Goal: Transaction & Acquisition: Purchase product/service

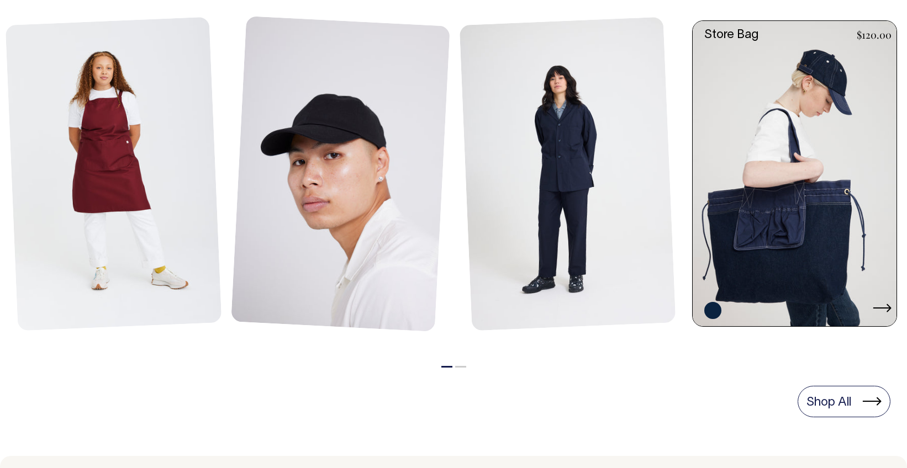
scroll to position [537, 0]
click at [775, 156] on link at bounding box center [798, 175] width 210 height 306
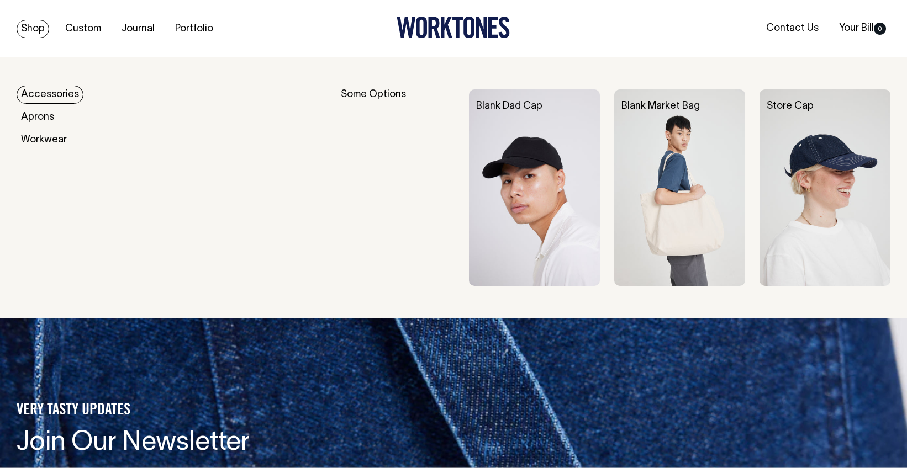
click at [36, 29] on link "Shop" at bounding box center [33, 29] width 33 height 18
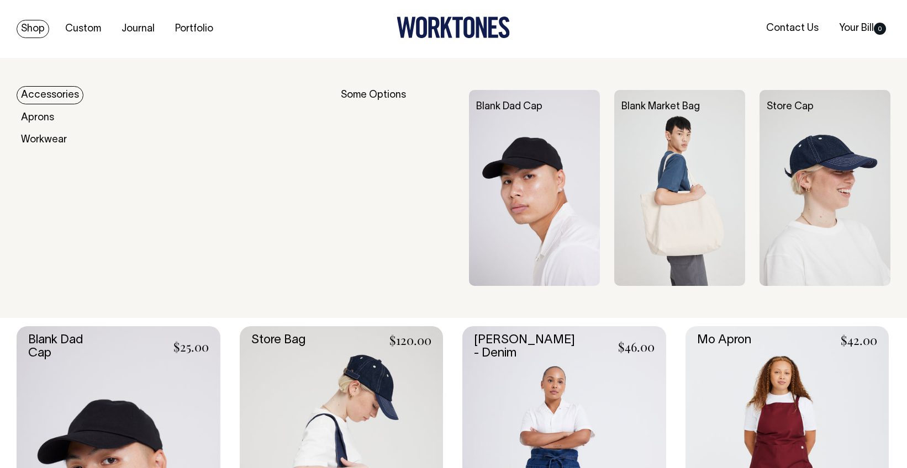
click at [40, 95] on link "Accessories" at bounding box center [50, 95] width 67 height 18
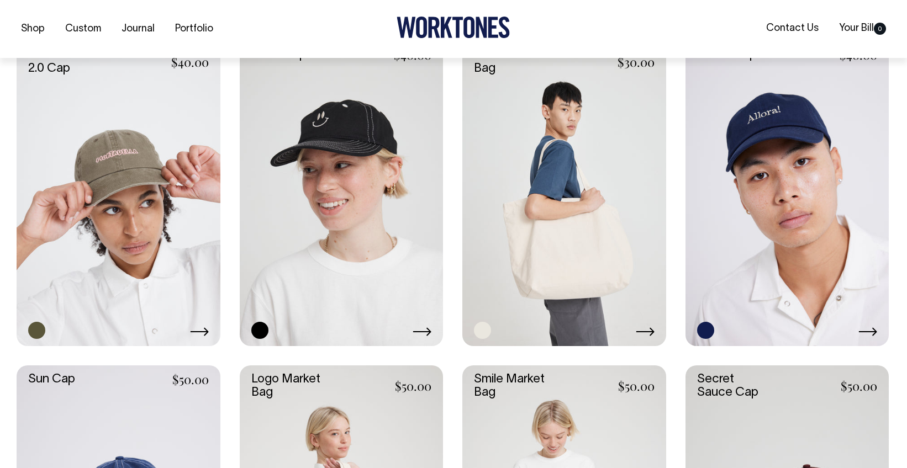
click at [534, 124] on link at bounding box center [564, 193] width 204 height 305
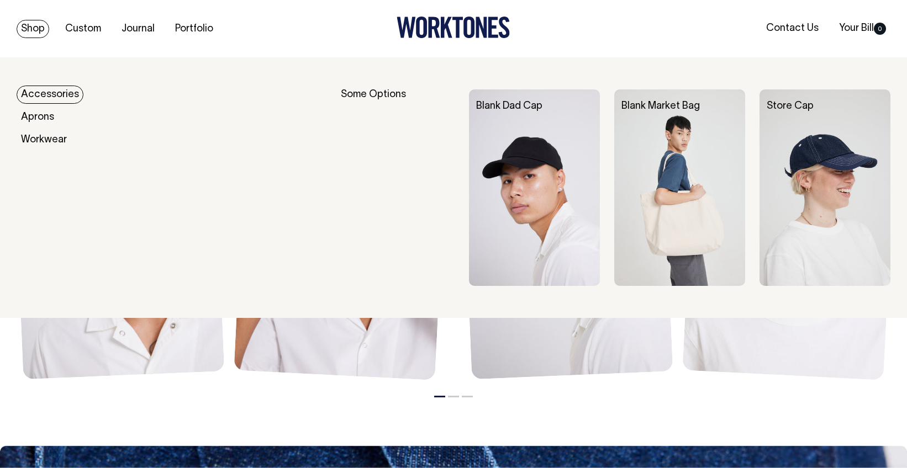
scroll to position [1213, 0]
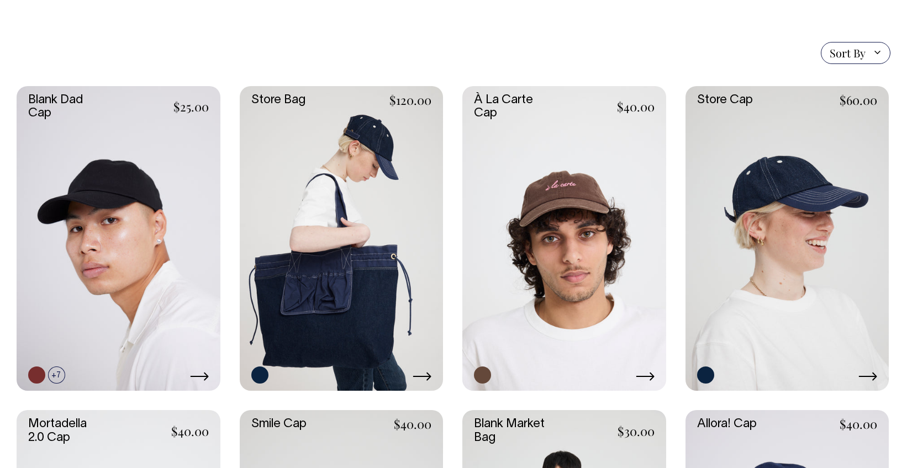
scroll to position [253, 0]
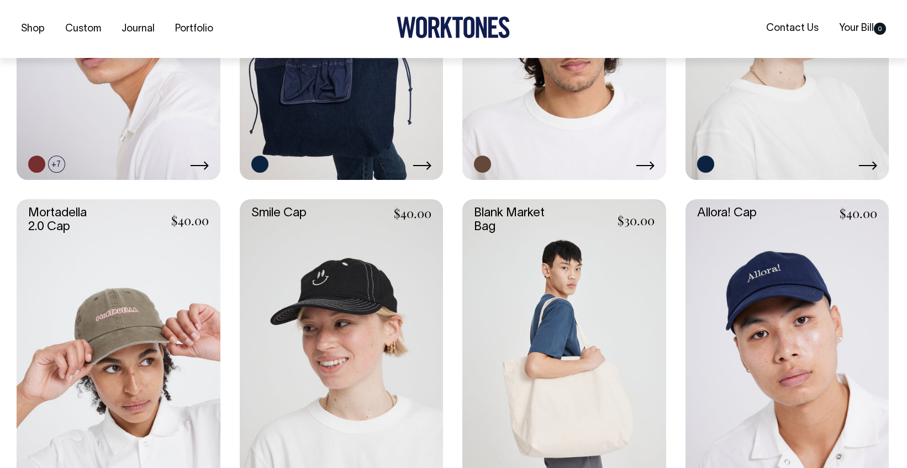
click at [142, 140] on div "Blank Dad Cap $25.00 +7" at bounding box center [119, 27] width 204 height 305
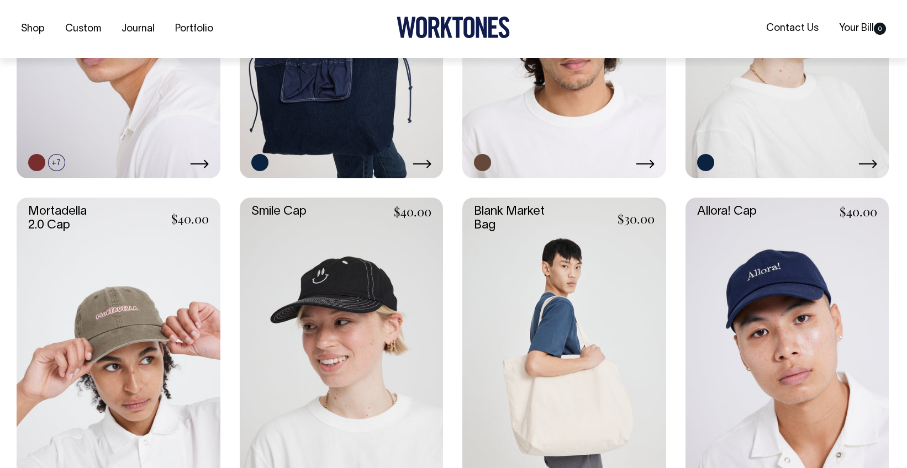
scroll to position [467, 0]
click at [154, 113] on link at bounding box center [119, 25] width 204 height 305
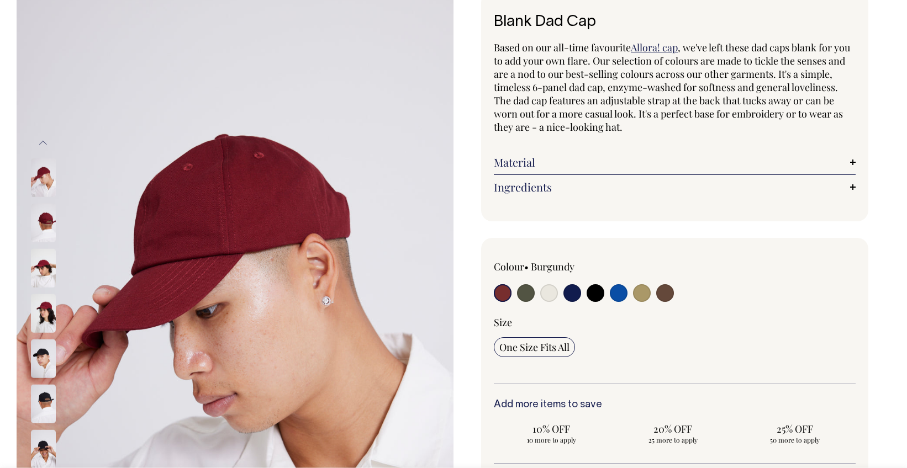
drag, startPoint x: 653, startPoint y: 294, endPoint x: 648, endPoint y: 295, distance: 5.6
click at [652, 294] on div at bounding box center [746, 278] width 217 height 36
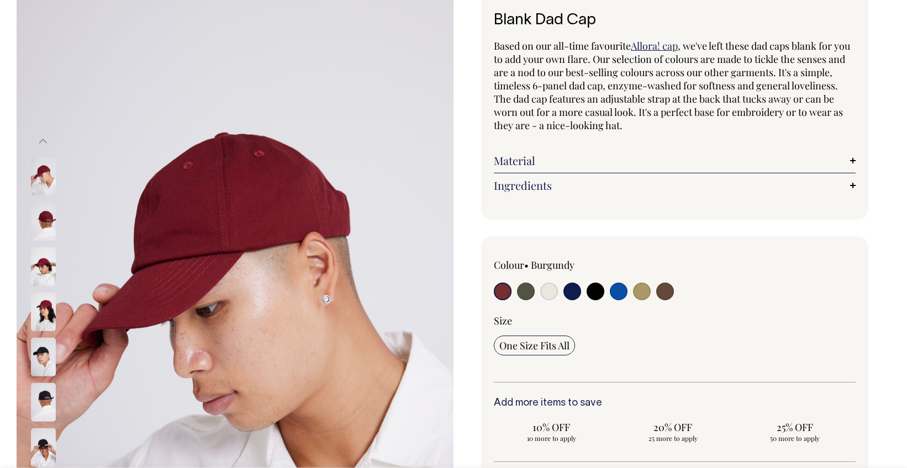
click at [647, 295] on input "radio" at bounding box center [642, 292] width 18 height 18
radio input "true"
select select "Washed Khaki"
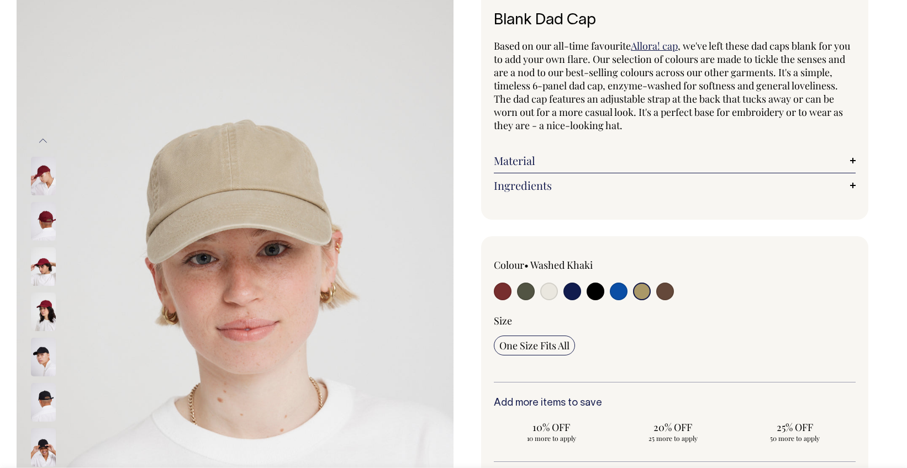
scroll to position [74, 0]
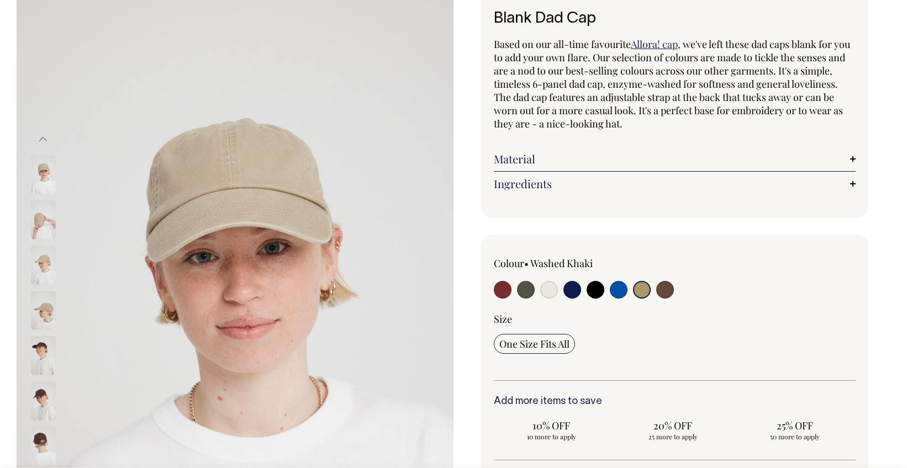
click at [672, 291] on input "radio" at bounding box center [665, 290] width 18 height 18
radio input "true"
select select "Espresso"
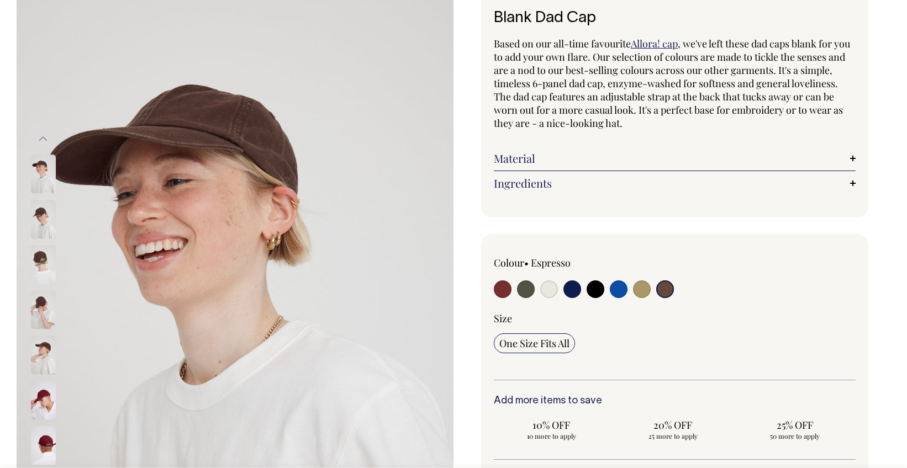
click at [530, 290] on input "radio" at bounding box center [526, 290] width 18 height 18
radio input "true"
select select "Olive"
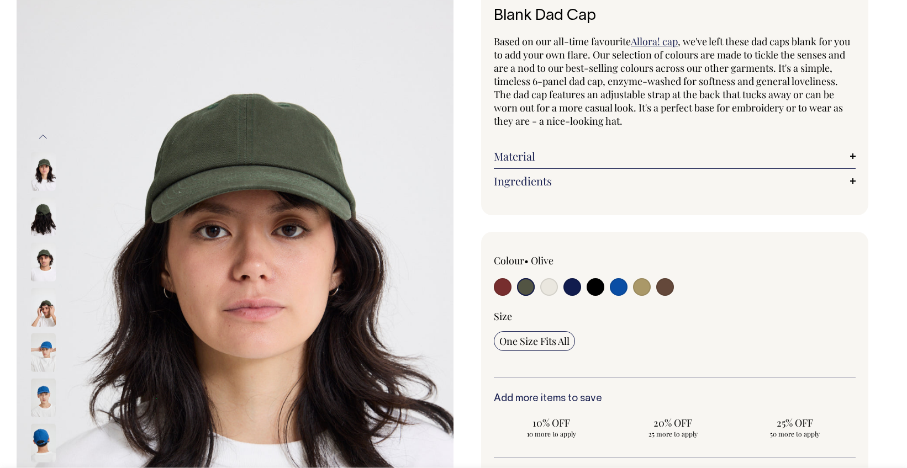
click at [547, 290] on input "radio" at bounding box center [549, 287] width 18 height 18
radio input "true"
select select "Natural"
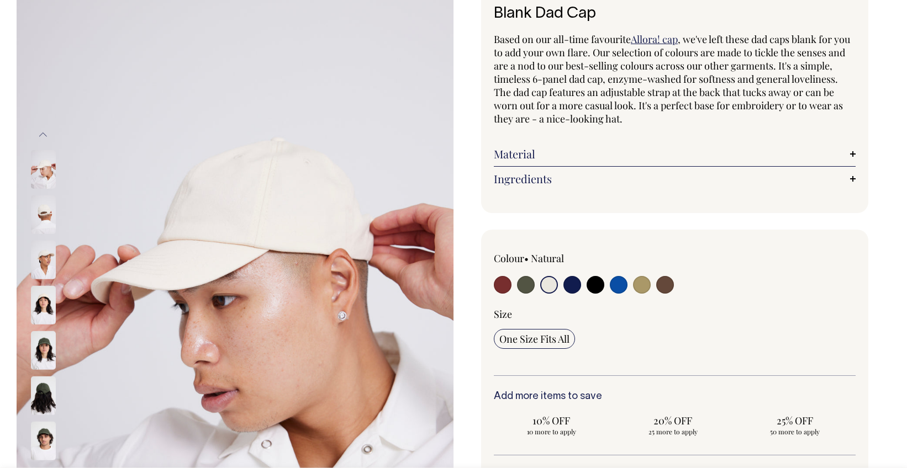
click at [574, 289] on input "radio" at bounding box center [572, 285] width 18 height 18
radio input "true"
select select "Dark Navy"
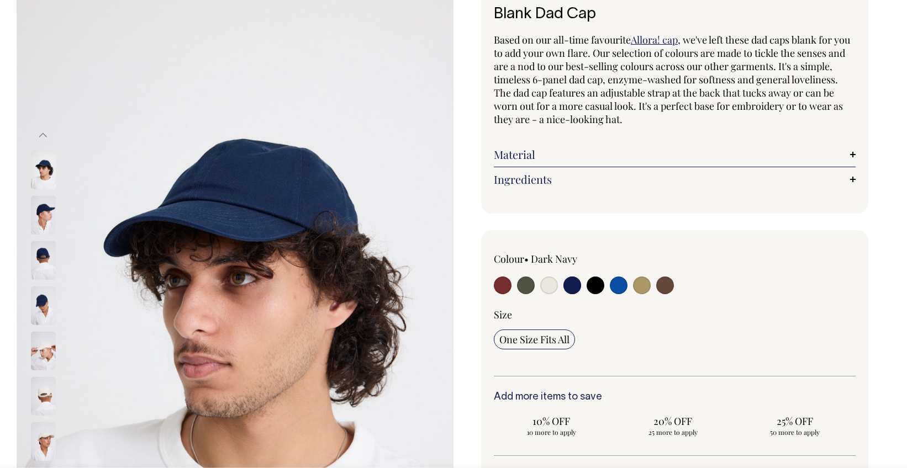
click at [594, 289] on input "radio" at bounding box center [595, 286] width 18 height 18
radio input "true"
select select "Black"
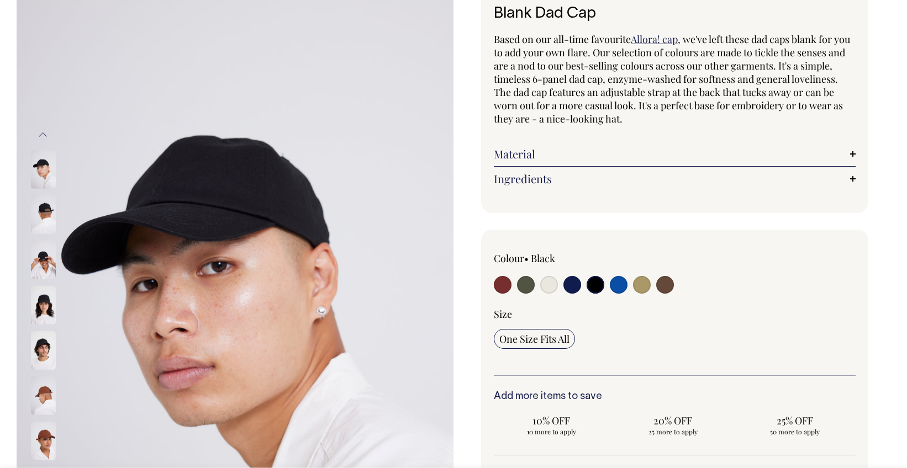
scroll to position [81, 0]
click at [660, 287] on input "radio" at bounding box center [665, 285] width 18 height 18
radio input "true"
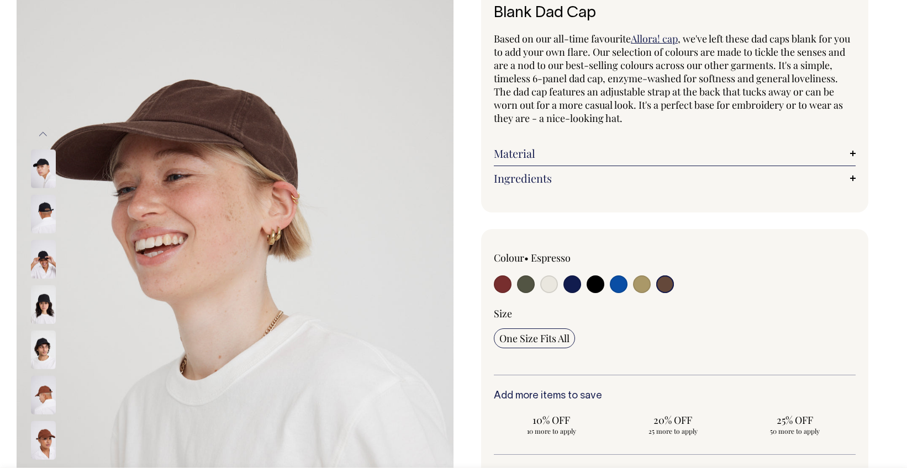
radio input "true"
select select "Espresso"
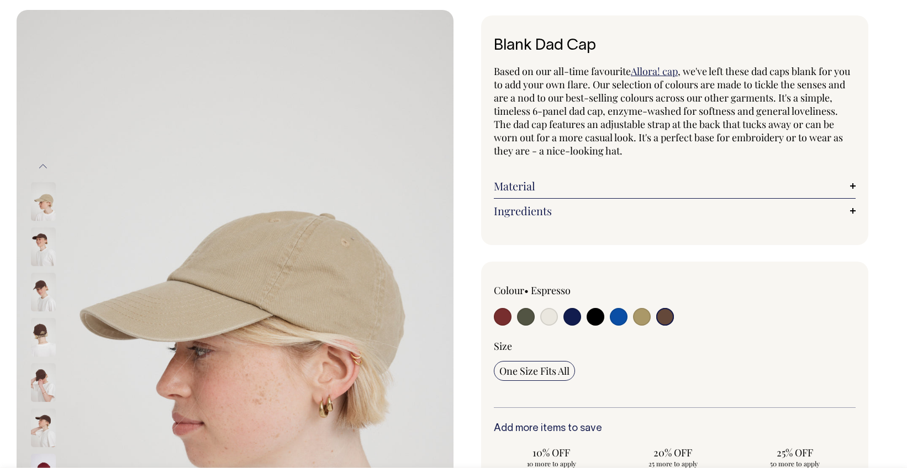
scroll to position [47, 0]
click at [667, 317] on input "radio" at bounding box center [665, 318] width 18 height 18
click at [664, 318] on input "radio" at bounding box center [665, 318] width 18 height 18
click at [592, 323] on input "radio" at bounding box center [595, 318] width 18 height 18
radio input "true"
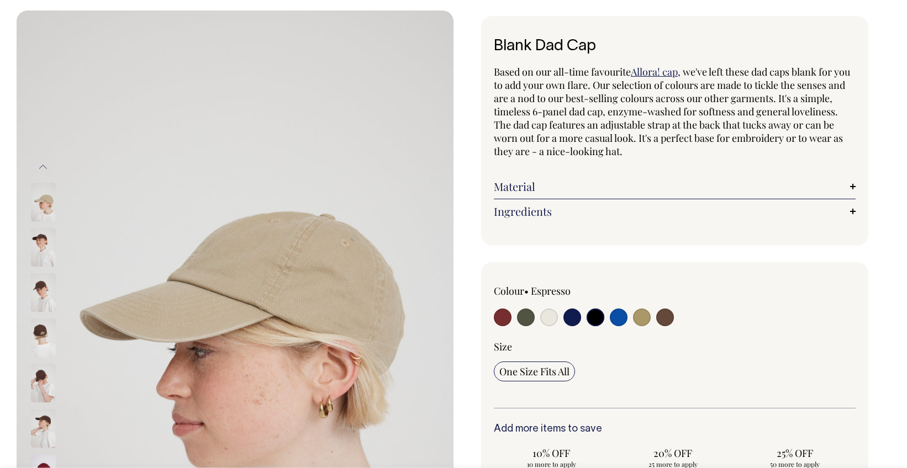
radio input "true"
select select "Black"
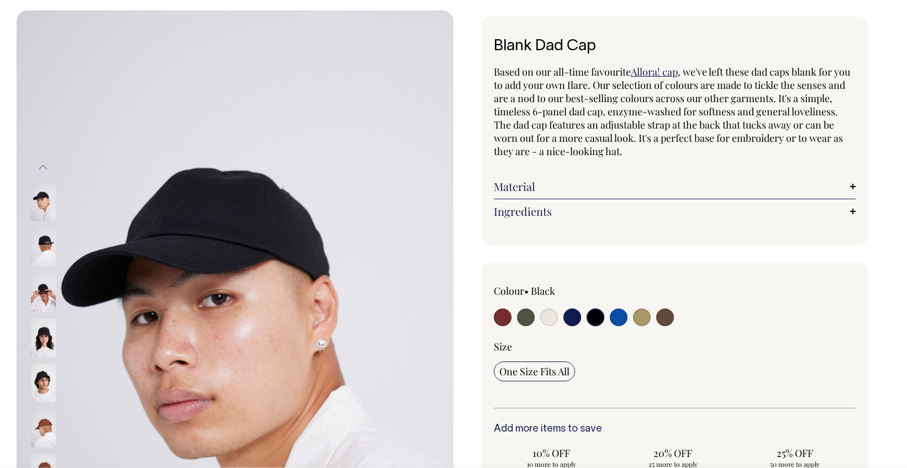
click at [663, 318] on input "radio" at bounding box center [665, 318] width 18 height 18
radio input "true"
select select "Espresso"
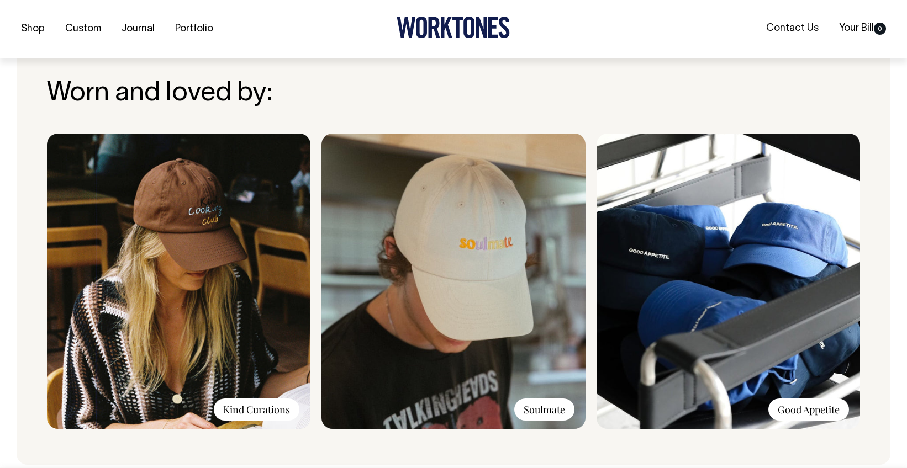
scroll to position [777, 0]
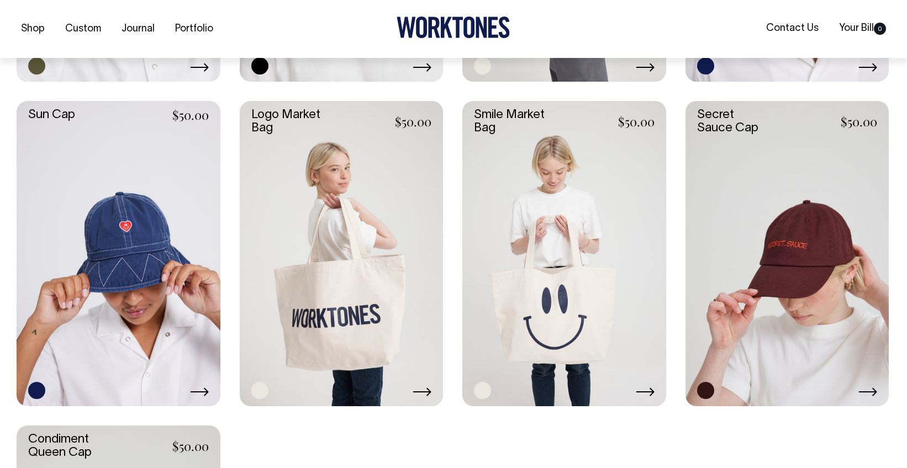
scroll to position [888, 0]
click at [346, 176] on link at bounding box center [342, 253] width 204 height 305
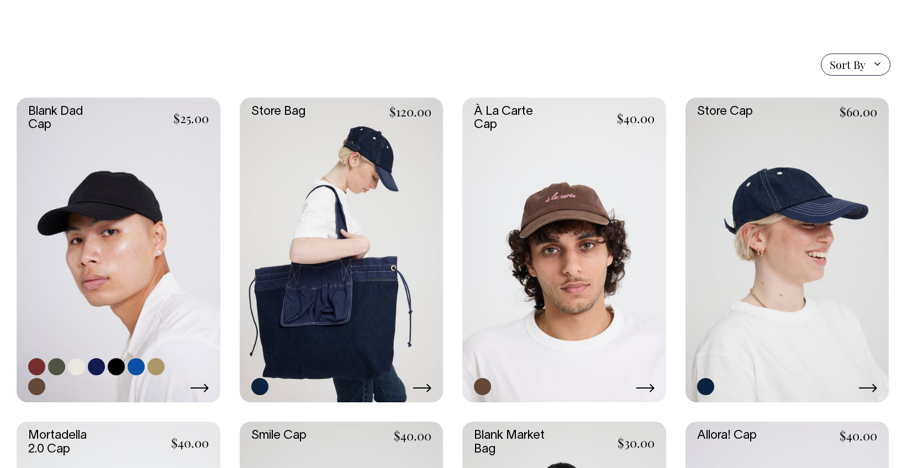
click at [89, 191] on link at bounding box center [119, 250] width 204 height 305
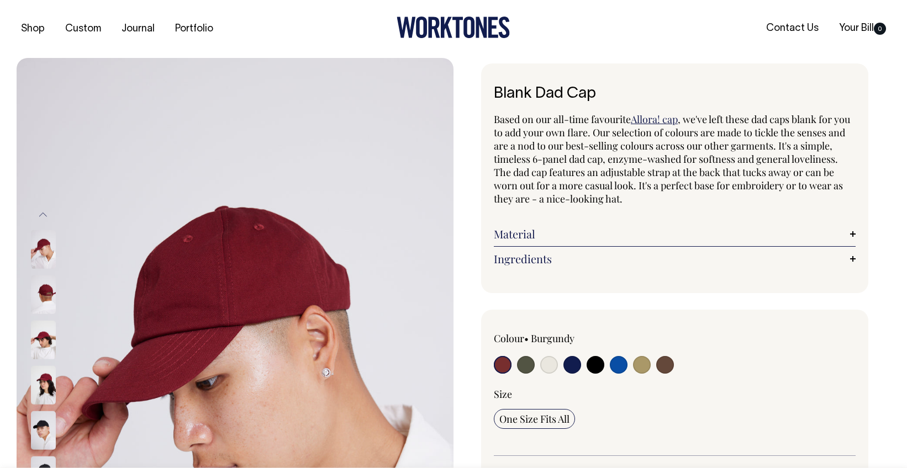
click at [665, 363] on input "radio" at bounding box center [665, 365] width 18 height 18
radio input "true"
select select "Espresso"
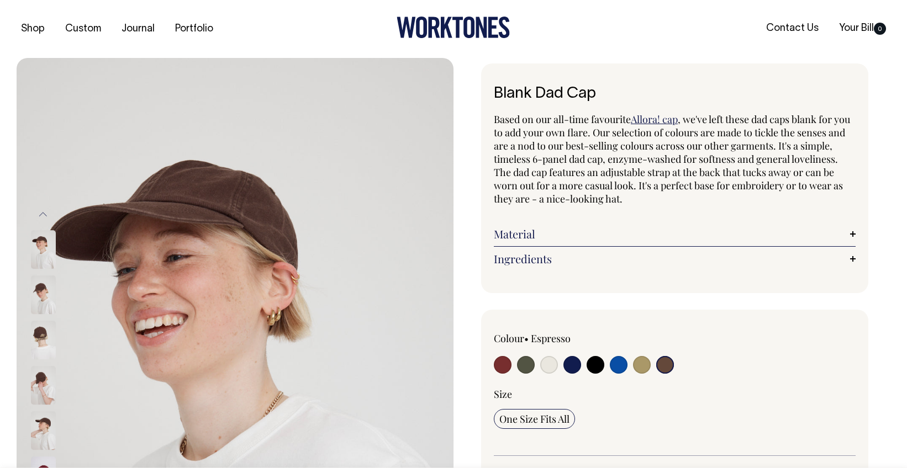
click at [523, 366] on input "radio" at bounding box center [526, 365] width 18 height 18
radio input "true"
select select "Olive"
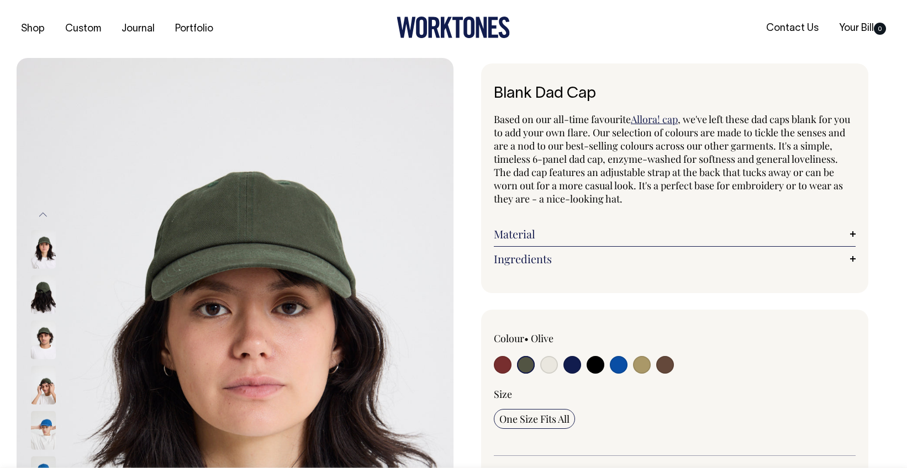
click at [639, 362] on input "radio" at bounding box center [642, 365] width 18 height 18
radio input "true"
select select "Washed Khaki"
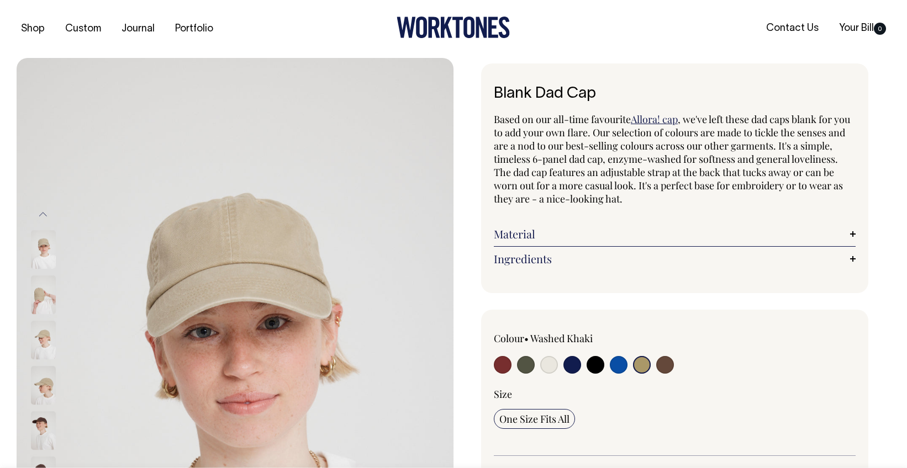
click at [674, 364] on div at bounding box center [746, 350] width 217 height 36
click at [669, 368] on input "radio" at bounding box center [665, 365] width 18 height 18
radio input "true"
select select "Espresso"
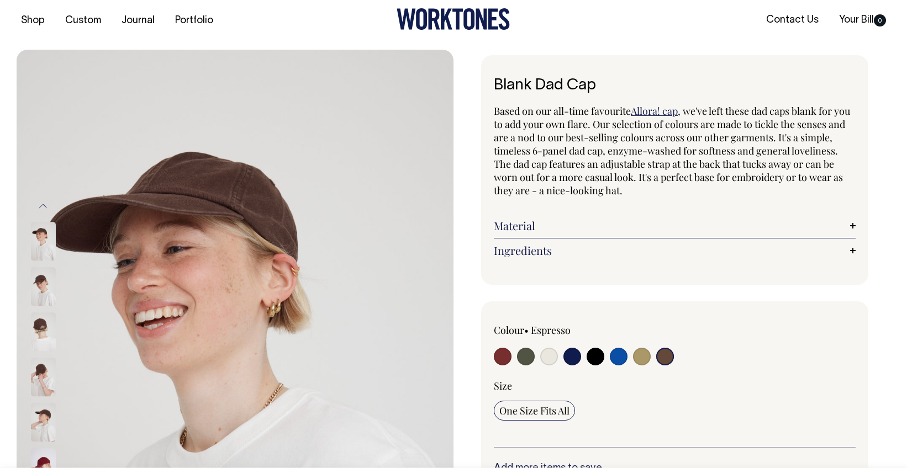
scroll to position [9, 0]
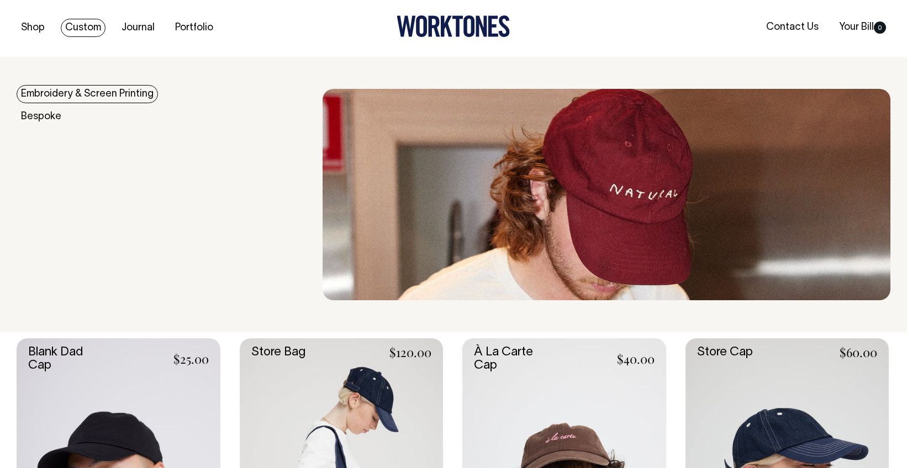
scroll to position [1, 0]
click at [84, 26] on link "Custom" at bounding box center [83, 28] width 45 height 18
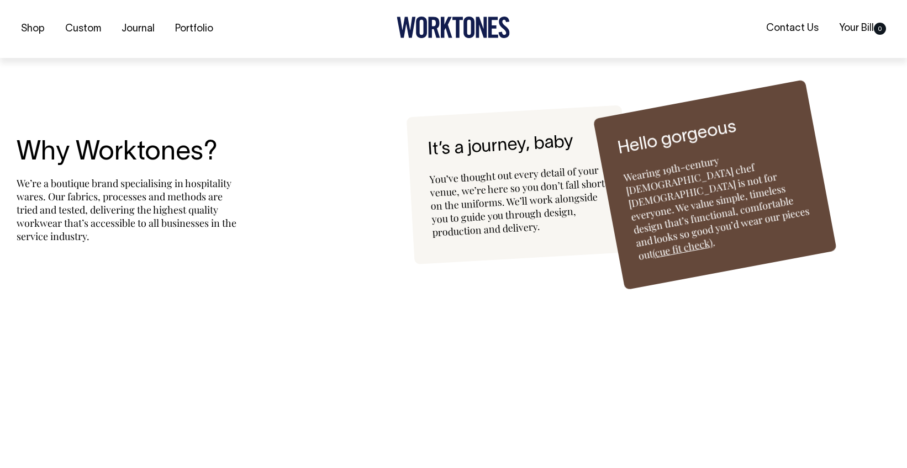
scroll to position [2623, 0]
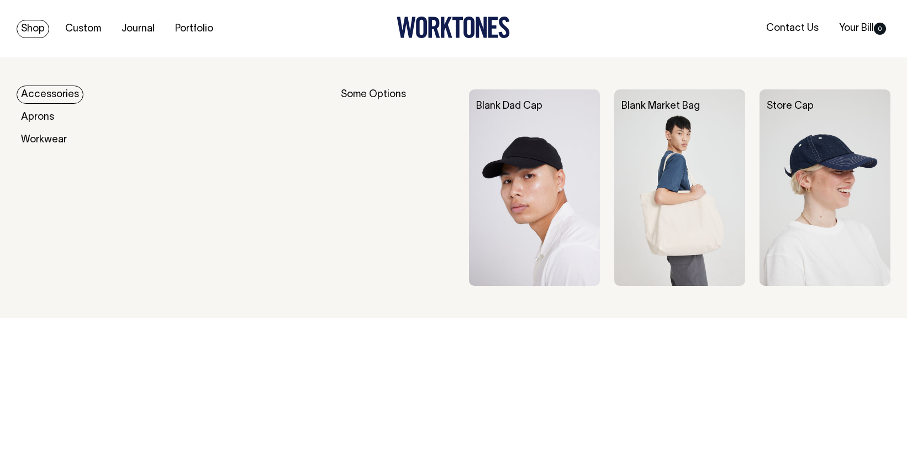
click at [40, 25] on link "Shop" at bounding box center [33, 29] width 33 height 18
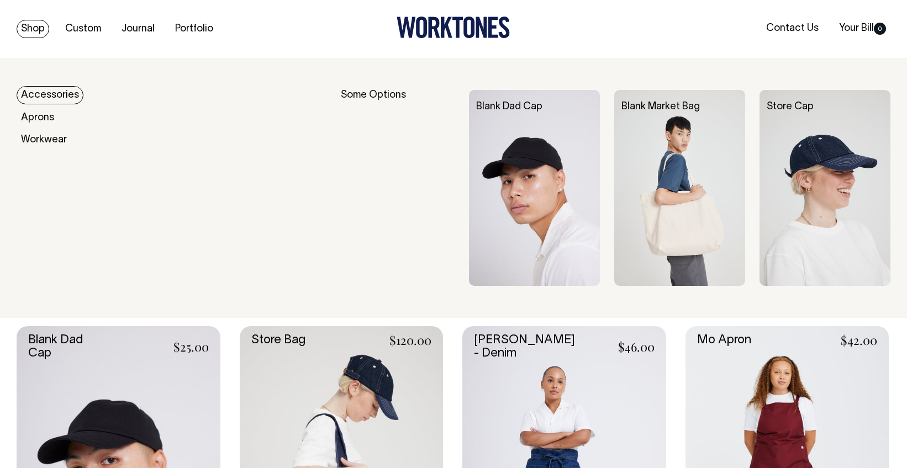
click at [56, 97] on link "Accessories" at bounding box center [50, 95] width 67 height 18
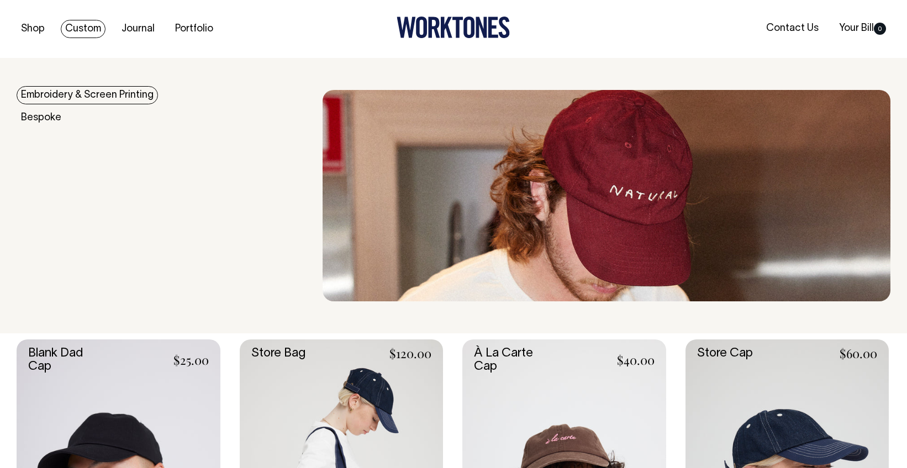
click at [425, 22] on icon at bounding box center [421, 28] width 11 height 22
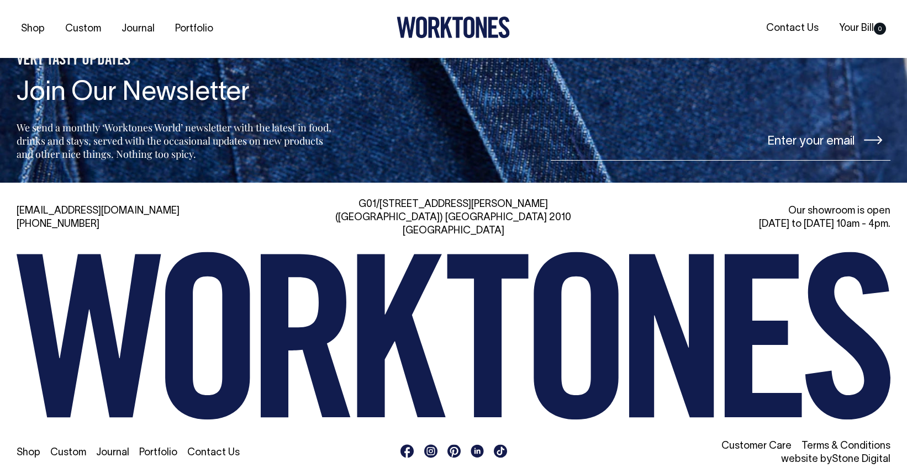
scroll to position [2471, 0]
